Goal: Use online tool/utility: Utilize a website feature to perform a specific function

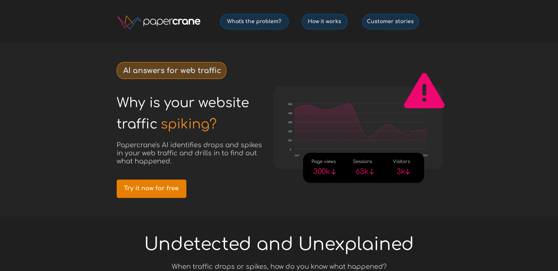
click at [150, 184] on link "Try it now for free" at bounding box center [152, 188] width 70 height 18
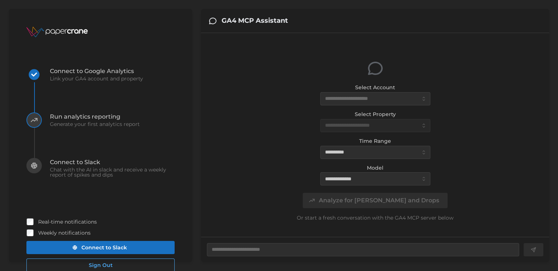
type textarea "*"
type input "*******"
type input "**********"
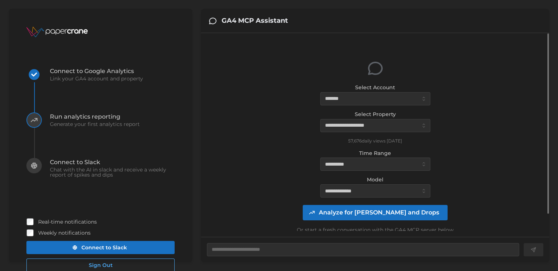
scroll to position [25, 0]
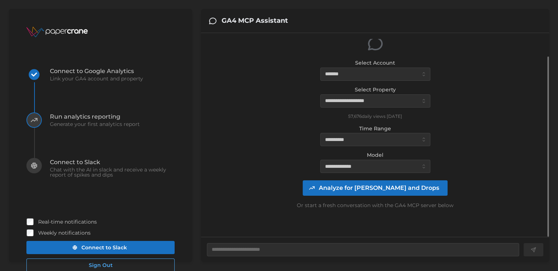
click at [386, 187] on span "Analyze for [PERSON_NAME] and Drops" at bounding box center [379, 187] width 120 height 15
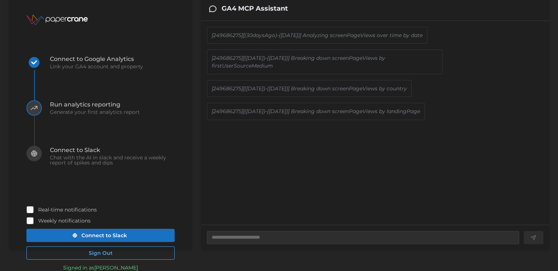
scroll to position [0, 0]
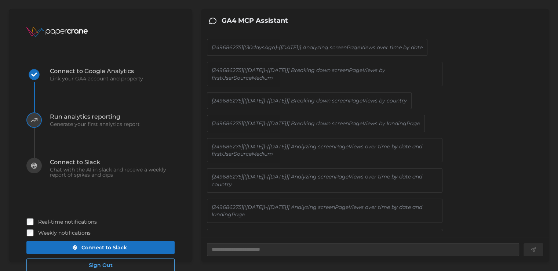
type textarea "*"
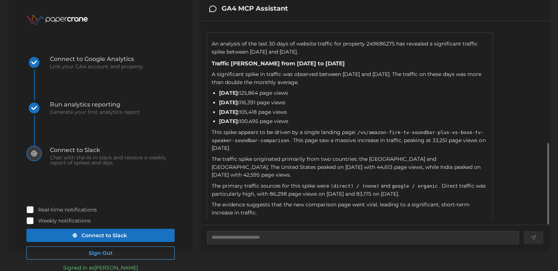
scroll to position [286, 0]
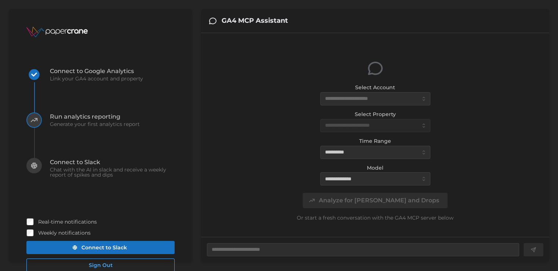
type textarea "*"
type input "*******"
type input "**********"
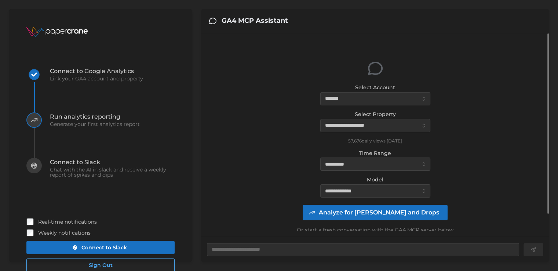
click at [376, 212] on span "Analyze for [PERSON_NAME] and Drops" at bounding box center [379, 212] width 120 height 15
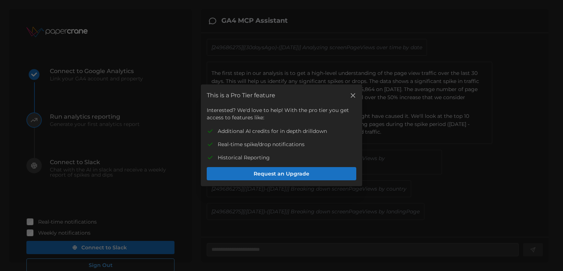
click at [351, 94] on icon "button" at bounding box center [352, 95] width 7 height 7
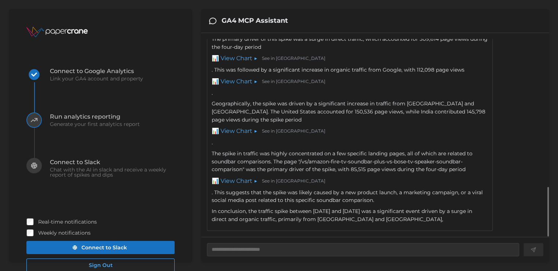
scroll to position [609, 0]
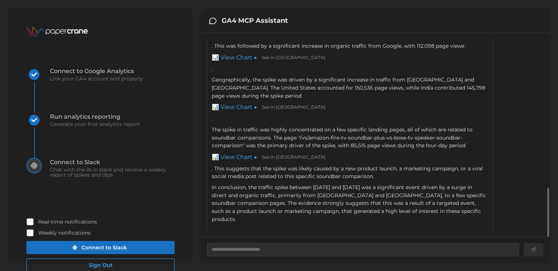
click at [241, 111] on link "📊 View Chart ▶" at bounding box center [235, 107] width 46 height 9
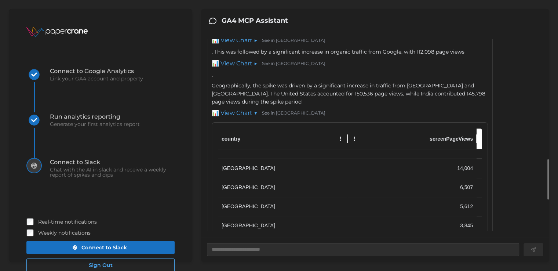
scroll to position [70, 0]
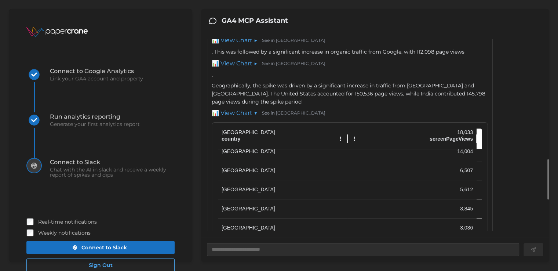
click at [243, 45] on link "📊 View Chart ▶" at bounding box center [235, 40] width 46 height 9
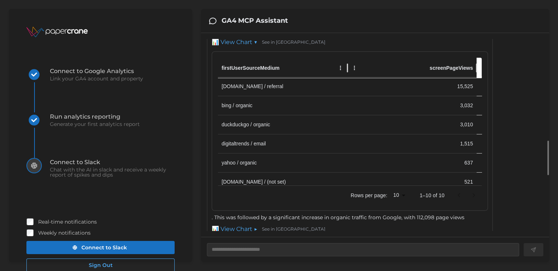
scroll to position [0, 0]
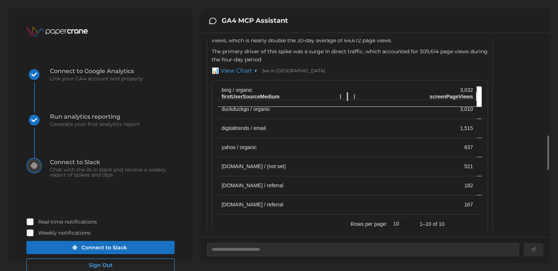
click at [279, 74] on link "See in [GEOGRAPHIC_DATA]" at bounding box center [293, 70] width 63 height 7
click at [257, 76] on link "📊 View Chart ▼" at bounding box center [235, 70] width 46 height 9
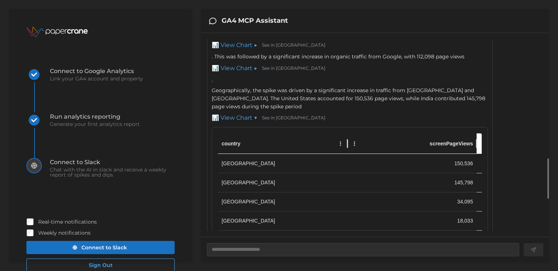
scroll to position [593, 0]
click at [248, 72] on link "📊 View Chart ▶" at bounding box center [235, 67] width 46 height 9
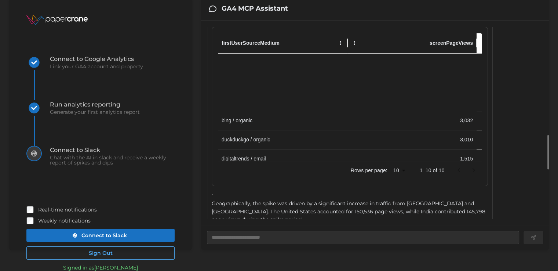
scroll to position [70, 0]
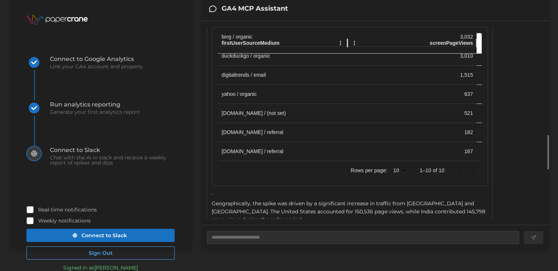
click at [246, 22] on link "📊 View Chart ▼" at bounding box center [235, 17] width 46 height 9
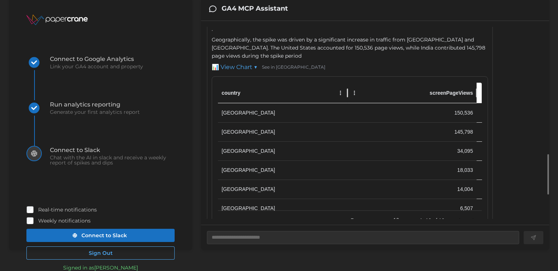
click at [250, 87] on div "📊 View Chart ▼ See in [GEOGRAPHIC_DATA] country screenPageViews [GEOGRAPHIC_DAT…" at bounding box center [350, 149] width 276 height 173
click at [251, 72] on link "📊 View Chart ▼" at bounding box center [235, 67] width 46 height 9
type textarea "*"
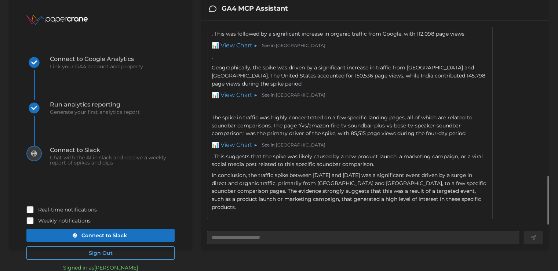
click at [359, 168] on div "The spike in traffic was highly concentrated on a few specific landing pages, a…" at bounding box center [350, 141] width 276 height 55
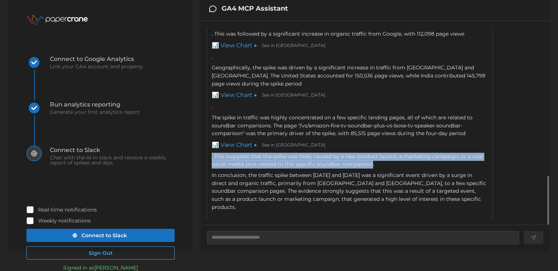
drag, startPoint x: 371, startPoint y: 173, endPoint x: 211, endPoint y: 164, distance: 160.1
click at [212, 164] on div "The spike in traffic was highly concentrated on a few specific landing pages, a…" at bounding box center [350, 141] width 276 height 55
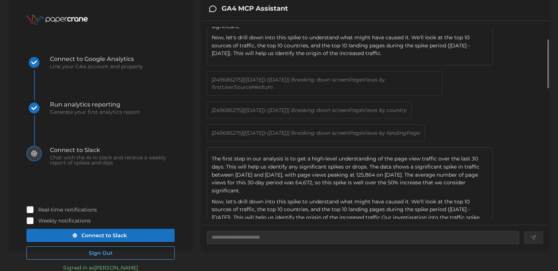
scroll to position [58, 0]
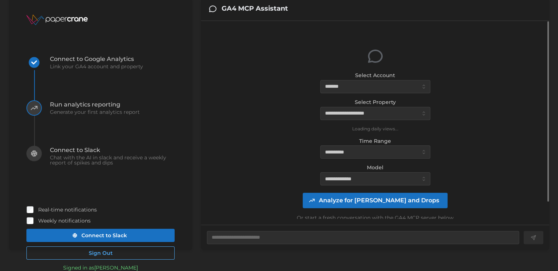
type textarea "*"
click at [344, 159] on div "**********" at bounding box center [375, 128] width 110 height 114
click at [358, 150] on input "**********" at bounding box center [375, 151] width 110 height 13
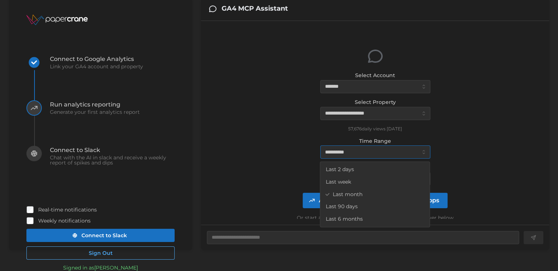
click at [346, 182] on span "Last week" at bounding box center [337, 182] width 25 height 8
type input "*********"
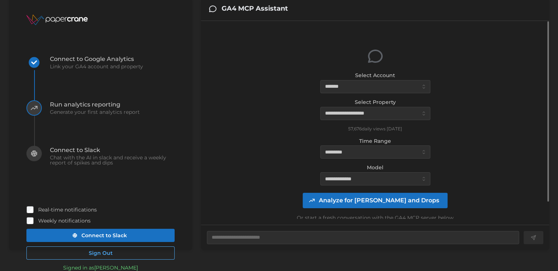
click at [363, 198] on span "Analyze for [PERSON_NAME] and Drops" at bounding box center [379, 200] width 120 height 15
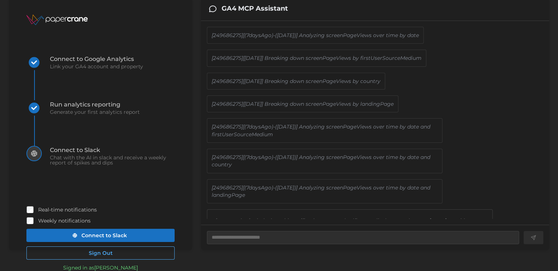
type textarea "*"
